Goal: Information Seeking & Learning: Learn about a topic

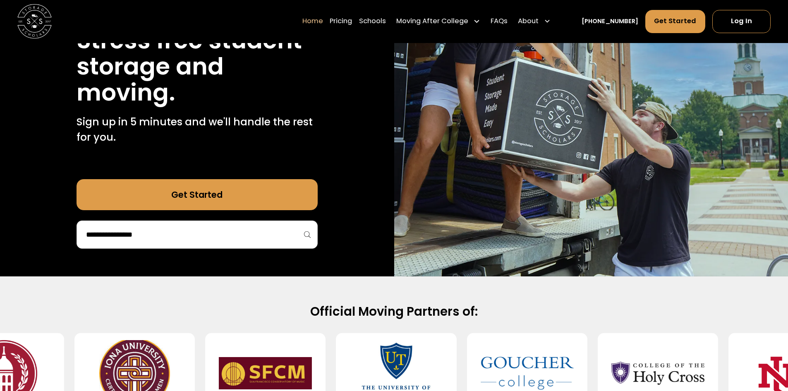
scroll to position [124, 0]
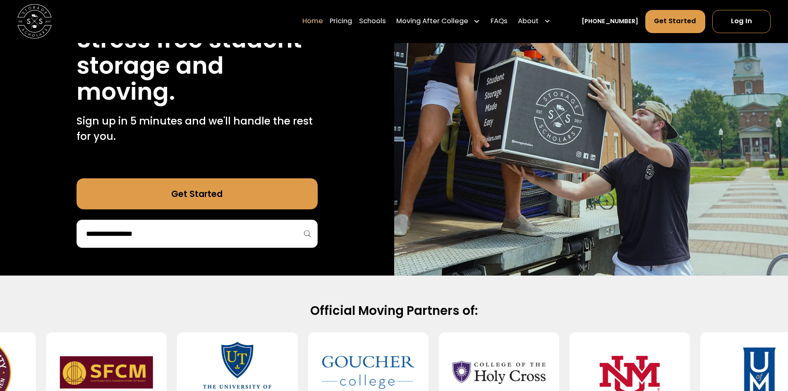
click at [201, 239] on input "search" at bounding box center [197, 234] width 224 height 14
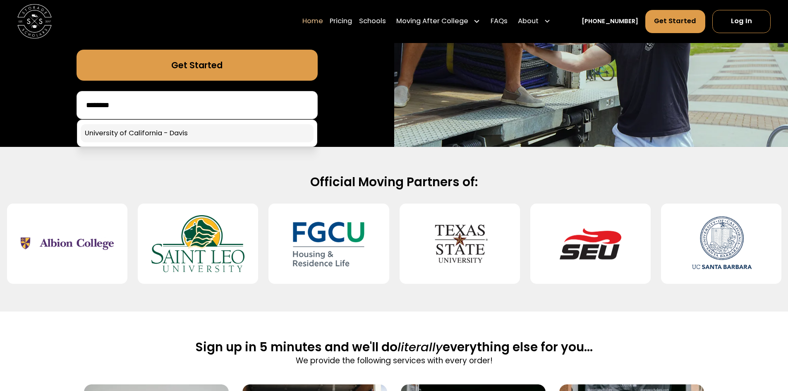
scroll to position [248, 0]
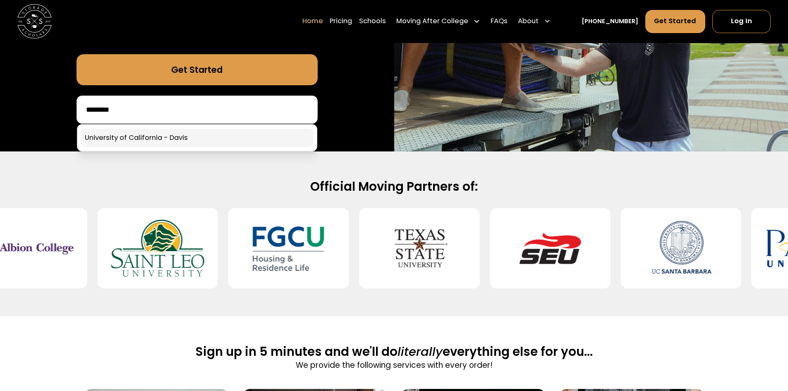
type input "********"
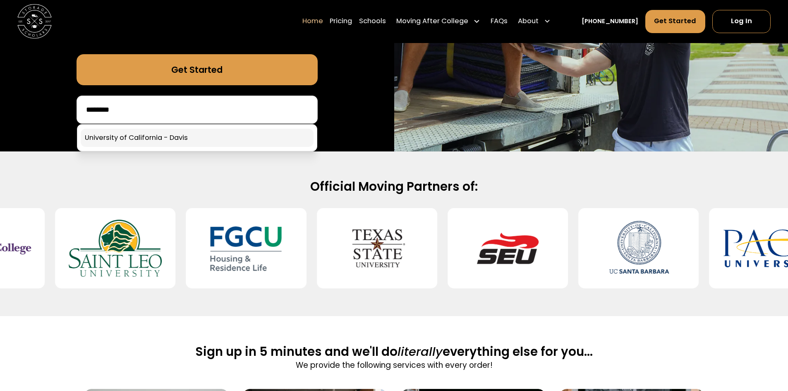
click at [181, 133] on link at bounding box center [197, 138] width 233 height 18
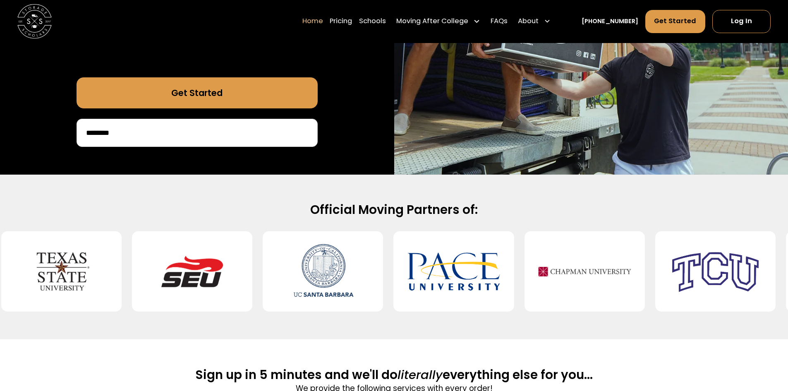
scroll to position [207, 0]
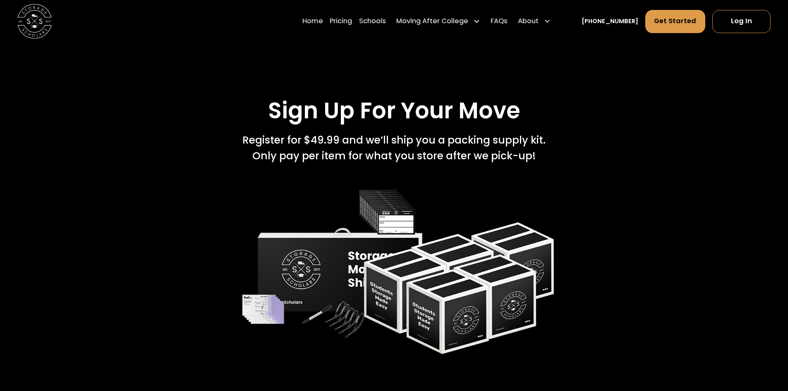
scroll to position [1199, 0]
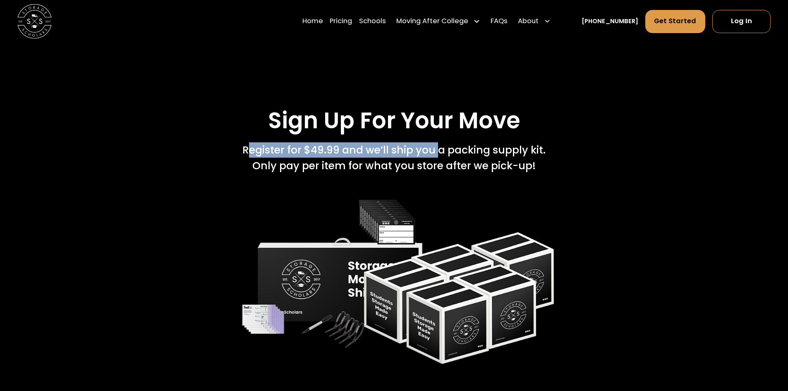
drag, startPoint x: 244, startPoint y: 115, endPoint x: 437, endPoint y: 112, distance: 193.6
click at [437, 142] on div "Register for $49.99 and we’ll ship you a packing supply kit.   Only pay per ite…" at bounding box center [393, 157] width 303 height 31
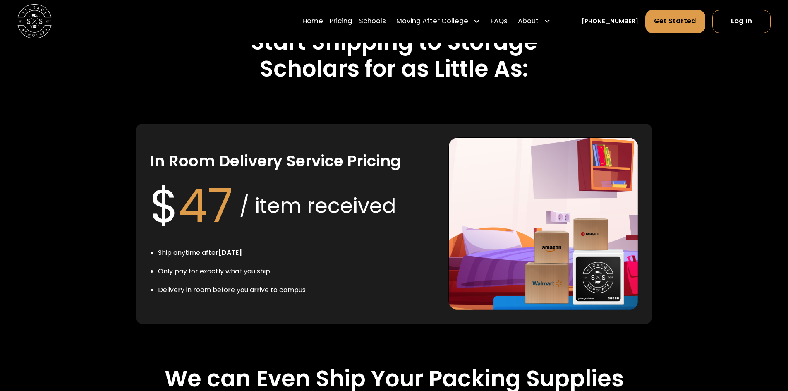
scroll to position [1572, 0]
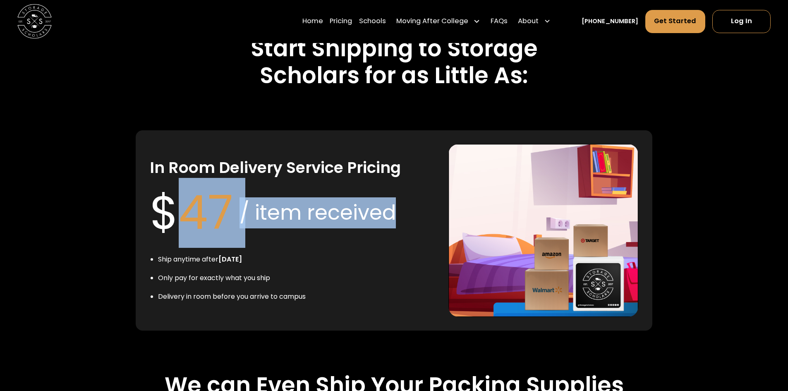
drag, startPoint x: 169, startPoint y: 172, endPoint x: 411, endPoint y: 175, distance: 242.0
click at [417, 176] on div "In Room Delivery Service Pricing $ 47 / item received Ship anytime after [DATE]…" at bounding box center [292, 230] width 285 height 173
click at [410, 175] on div "In Room Delivery Service Pricing $ 47 / item received Ship anytime after [DATE]…" at bounding box center [292, 230] width 285 height 173
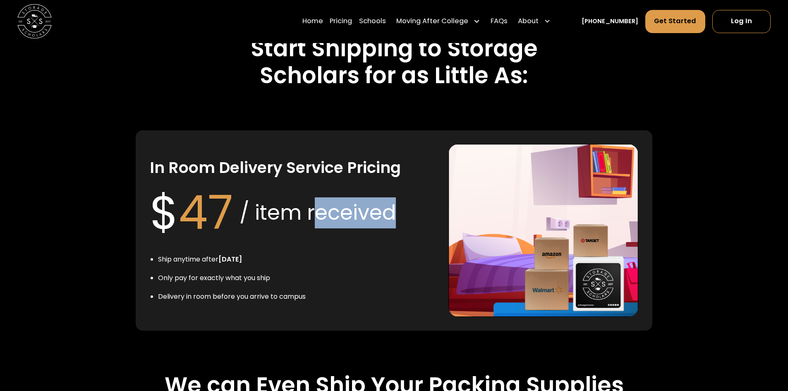
drag, startPoint x: 410, startPoint y: 173, endPoint x: 318, endPoint y: 172, distance: 91.8
click at [318, 172] on div "In Room Delivery Service Pricing $ 47 / item received Ship anytime after [DATE]…" at bounding box center [292, 230] width 285 height 173
click at [318, 197] on div "/ item received" at bounding box center [317, 212] width 156 height 31
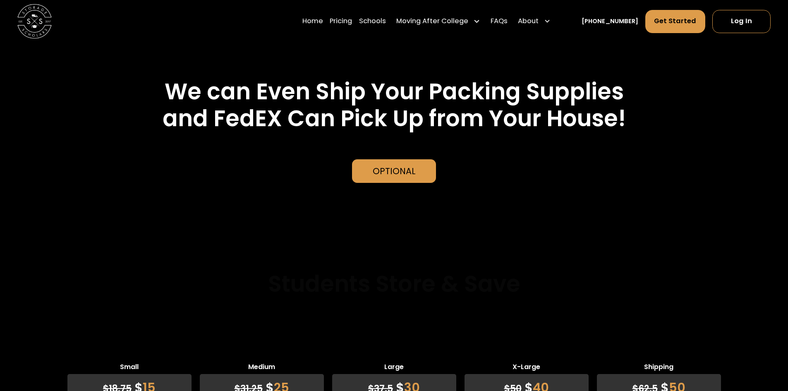
scroll to position [2109, 0]
